Goal: Find specific page/section: Find specific page/section

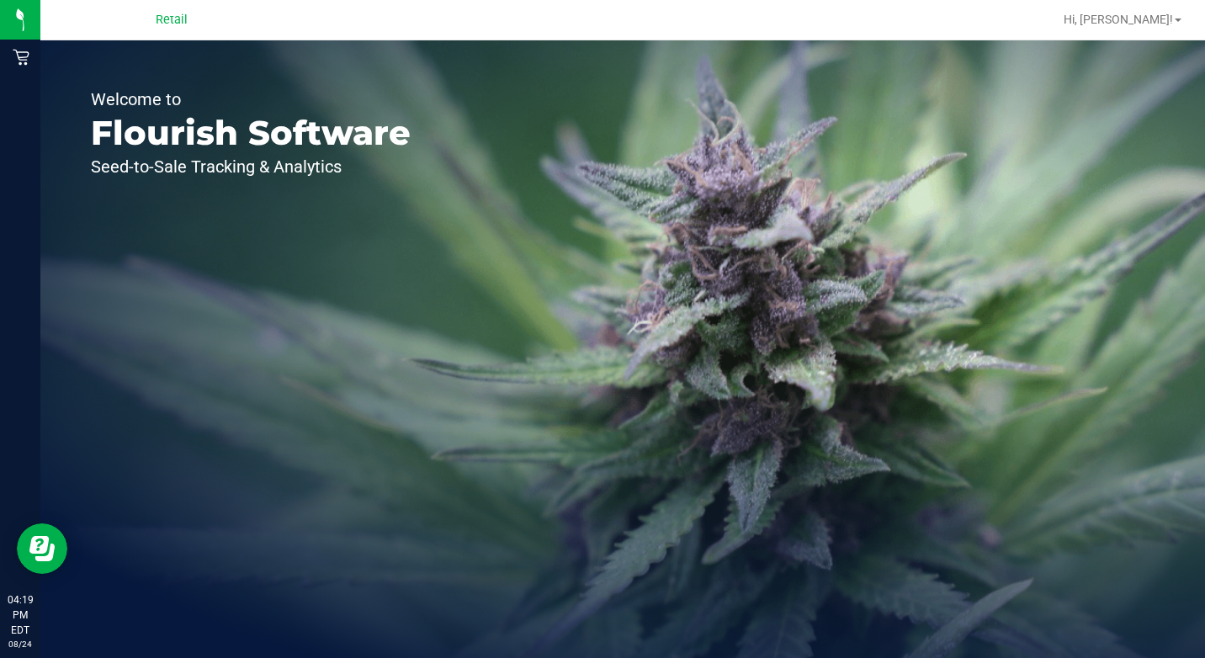
click at [186, 29] on div "Retail" at bounding box center [172, 19] width 32 height 20
click at [178, 22] on span "Retail" at bounding box center [172, 20] width 32 height 15
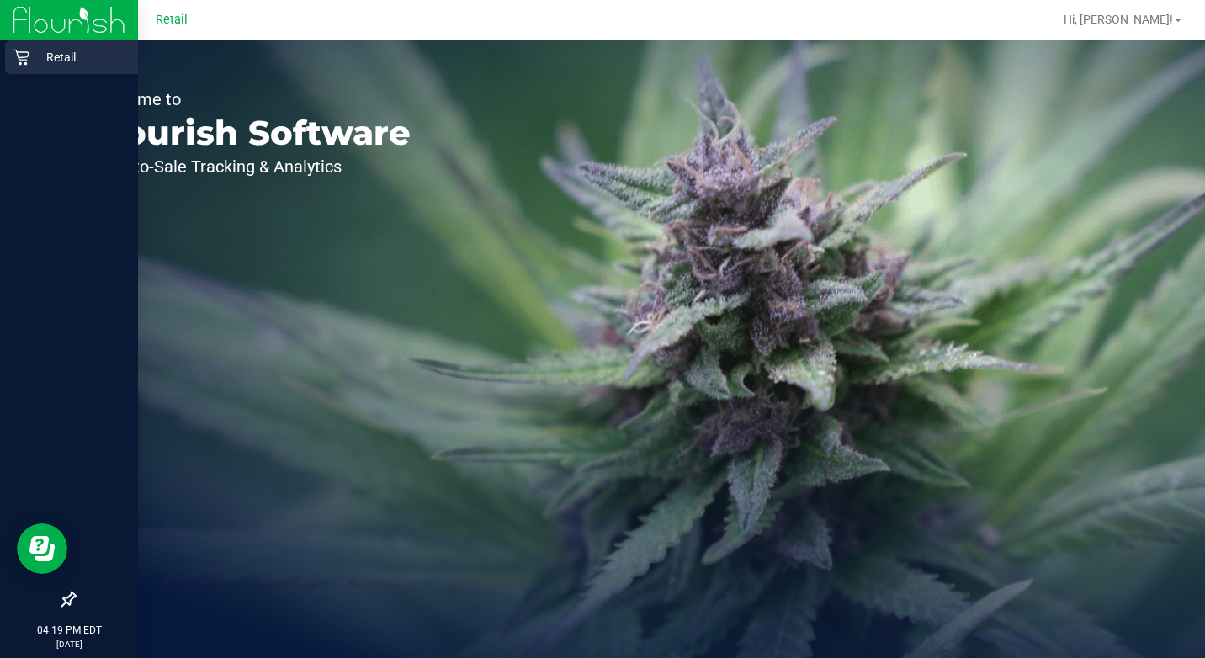
click at [18, 62] on icon at bounding box center [21, 57] width 17 height 17
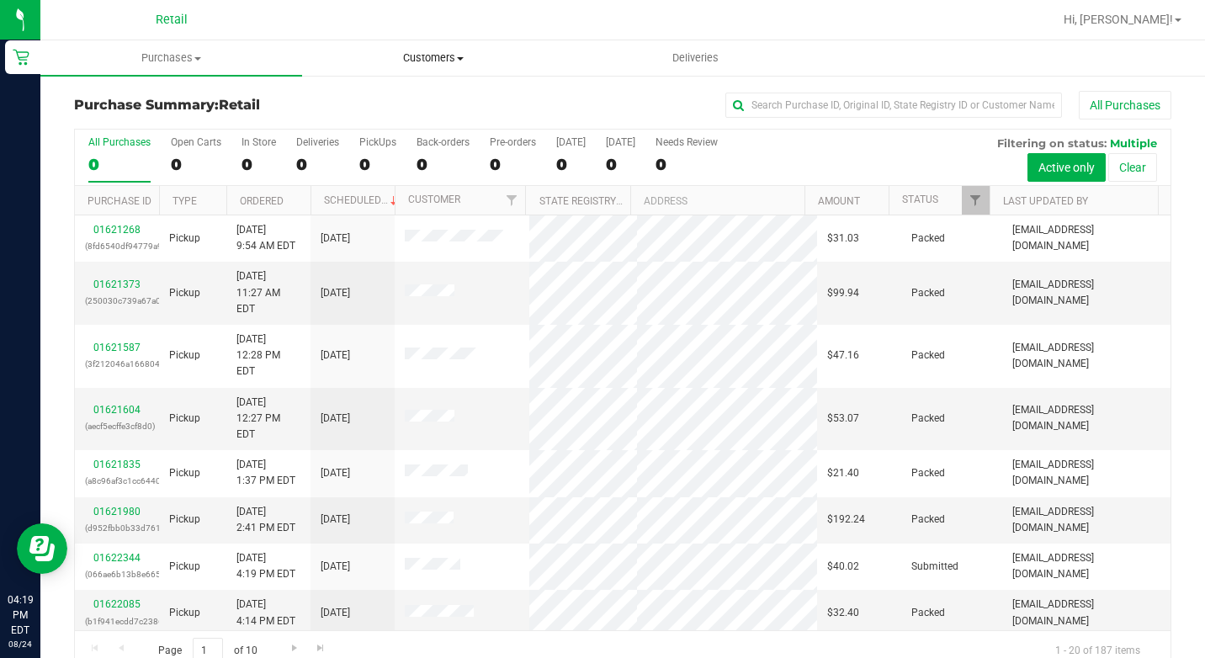
click at [426, 53] on span "Customers" at bounding box center [433, 57] width 260 height 15
click at [395, 100] on span "All customers" at bounding box center [362, 101] width 121 height 14
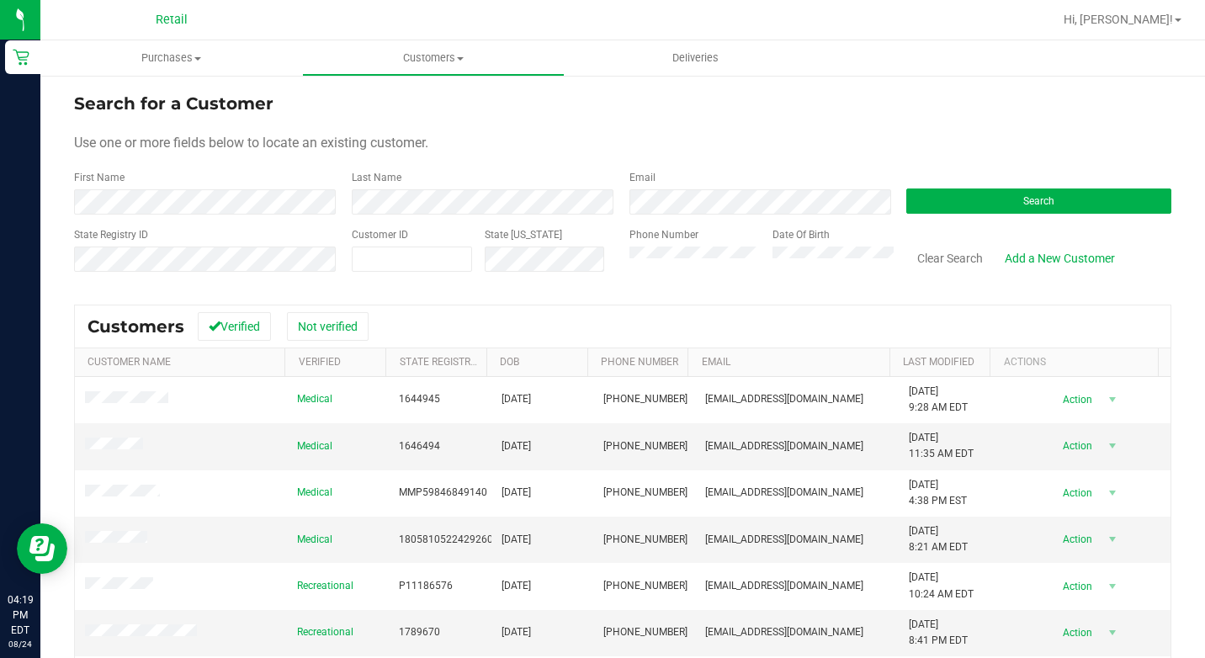
click at [245, 188] on div "First Name" at bounding box center [206, 192] width 265 height 45
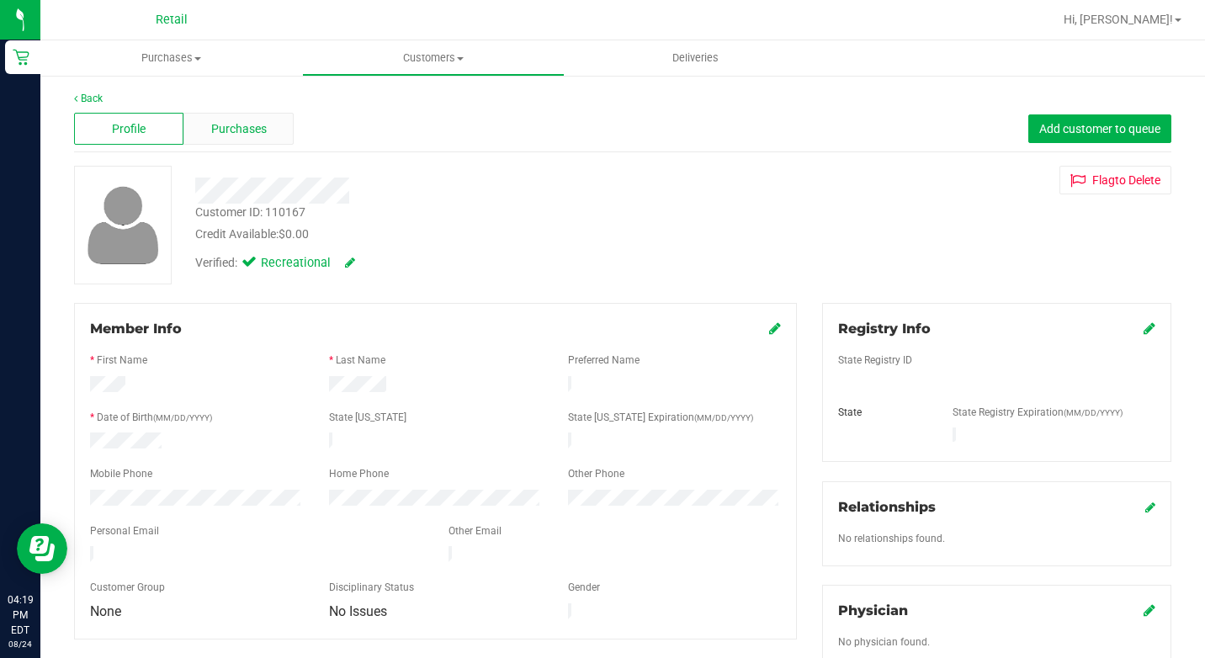
click at [239, 130] on span "Purchases" at bounding box center [239, 129] width 56 height 18
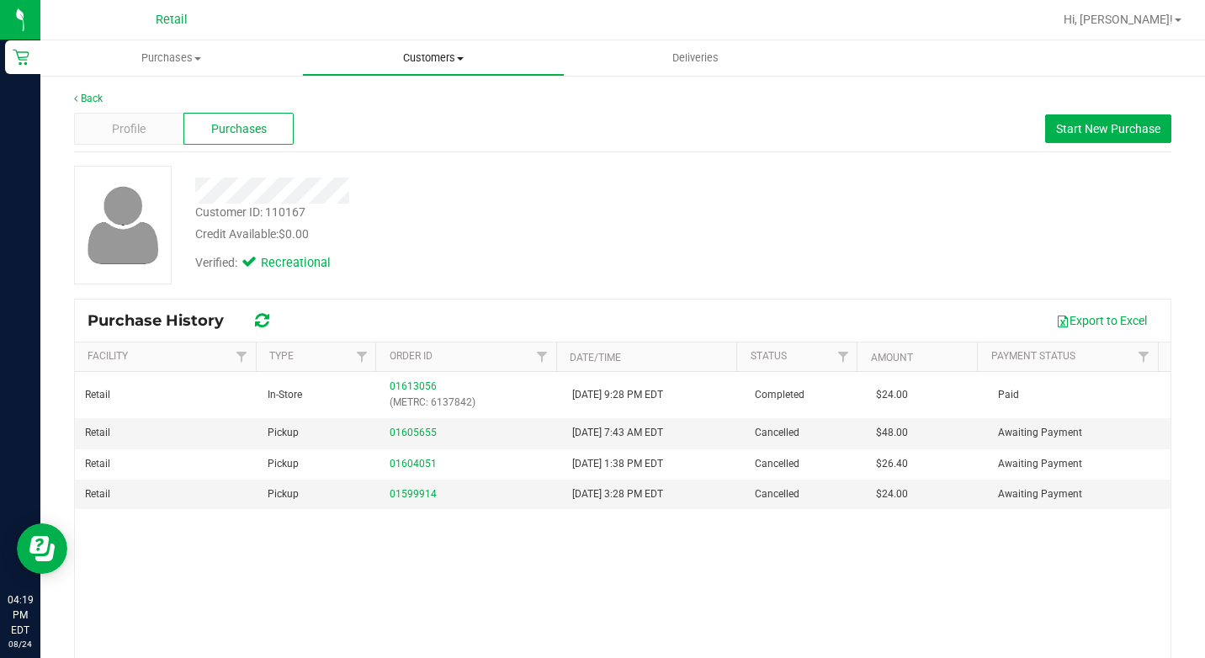
click at [367, 60] on span "Customers" at bounding box center [433, 57] width 260 height 15
click at [315, 101] on span "All customers" at bounding box center [362, 101] width 121 height 14
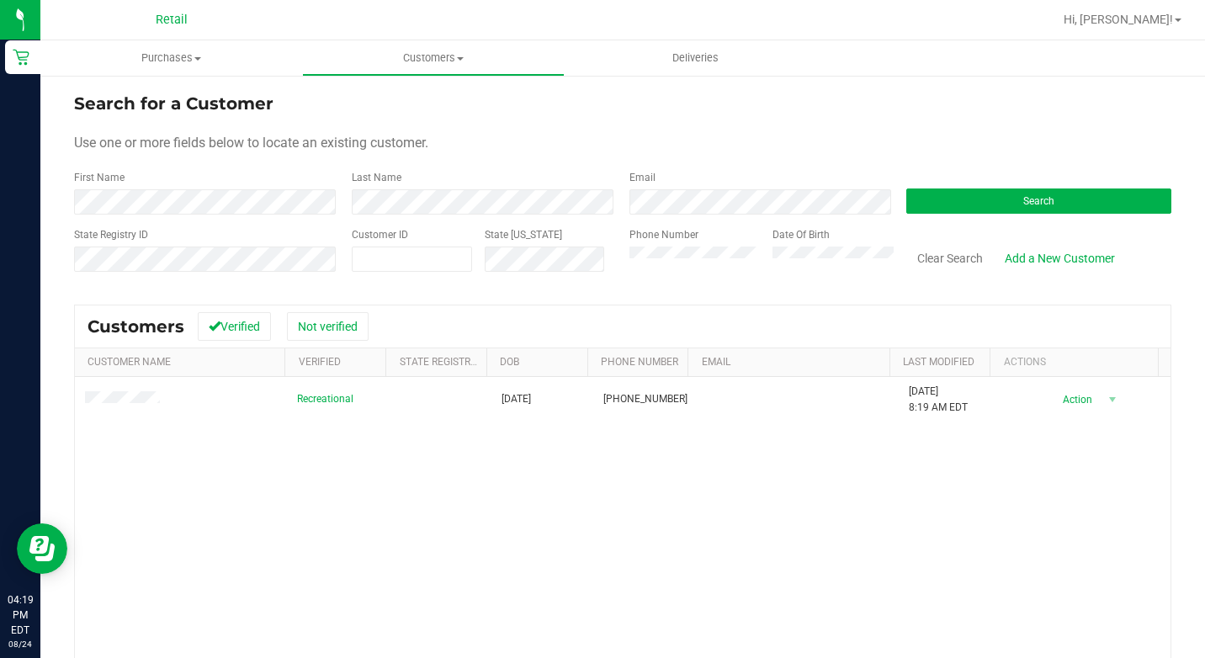
click at [688, 540] on div "Recreational [DATE] (401) 390-4979 [DATE] 8:19 AM EDT Delete Profile Action Act…" at bounding box center [622, 584] width 1095 height 415
